Goal: Subscribe to service/newsletter

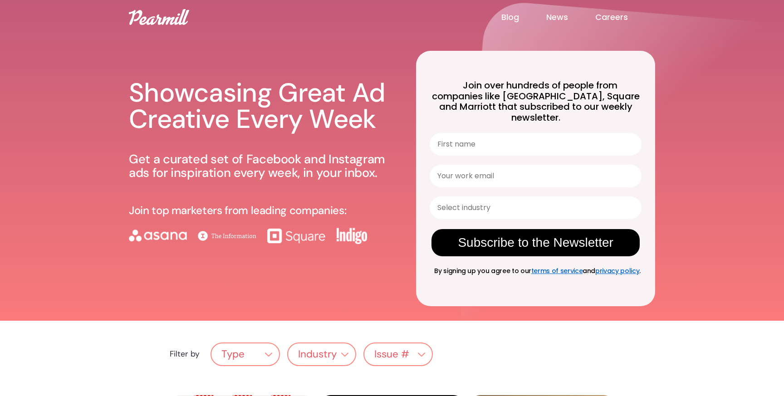
click at [473, 138] on input "First name" at bounding box center [536, 144] width 212 height 23
type input "[PERSON_NAME]"
drag, startPoint x: 509, startPoint y: 165, endPoint x: 344, endPoint y: 160, distance: 165.3
click at [345, 160] on div "Showcasing Great Ad Creative Every Week Get a curated set of Facebook and Insta…" at bounding box center [392, 168] width 527 height 306
type input "[PERSON_NAME][EMAIL_ADDRESS][DOMAIN_NAME]"
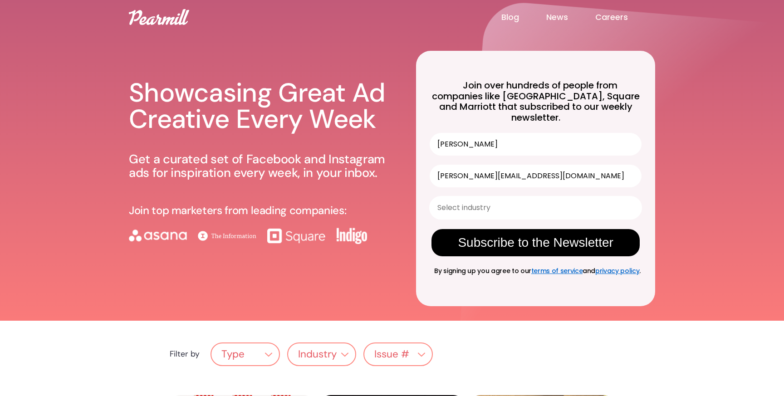
click at [501, 202] on input "Select industry" at bounding box center [533, 208] width 191 height 22
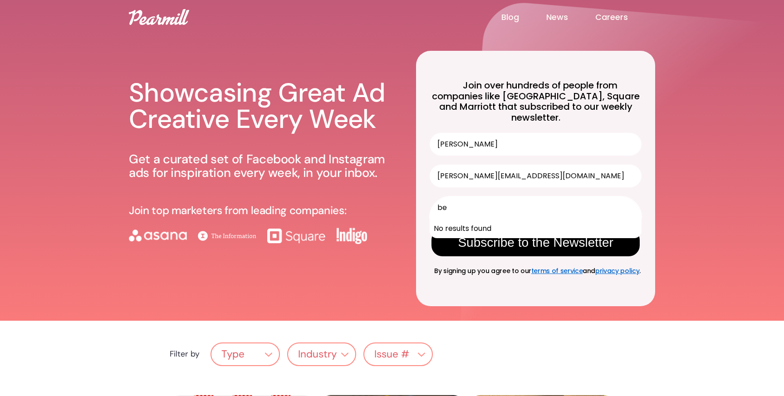
type input "b"
type input "d"
